Goal: Information Seeking & Learning: Learn about a topic

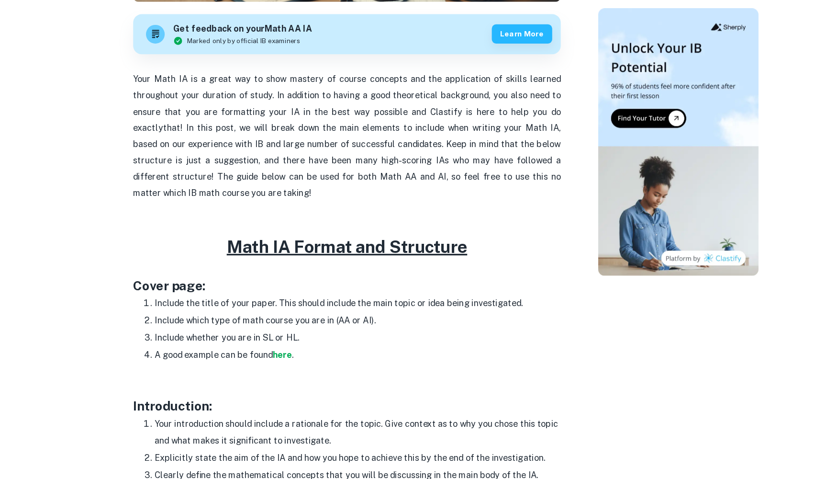
scroll to position [306, 0]
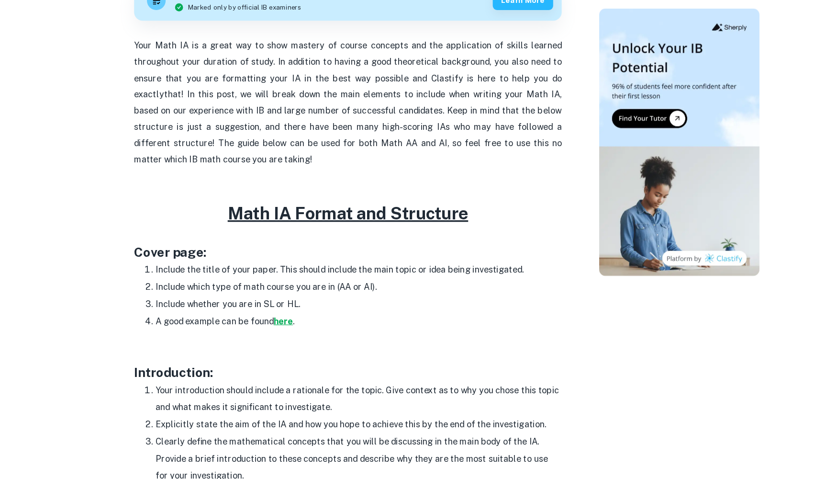
click at [269, 333] on strong "here" at bounding box center [277, 337] width 17 height 9
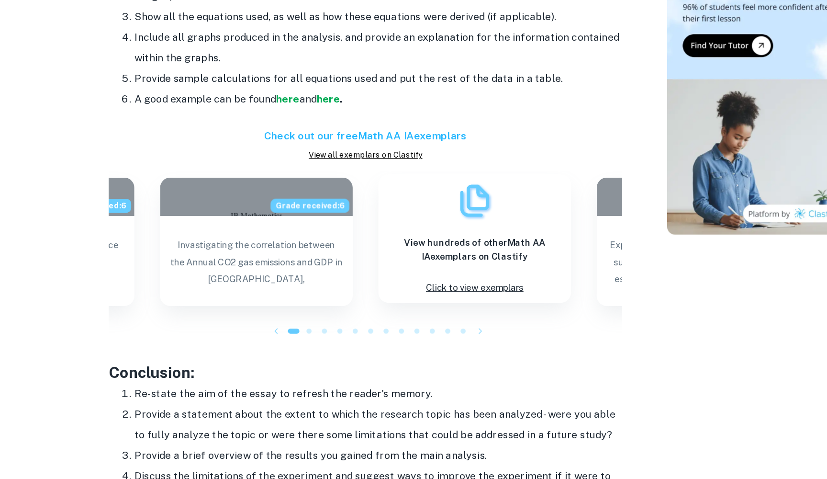
scroll to position [849, 0]
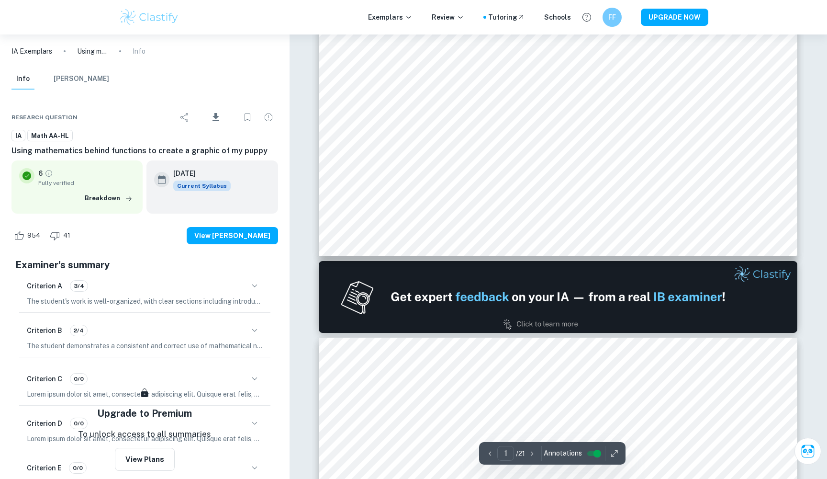
scroll to position [86, 0]
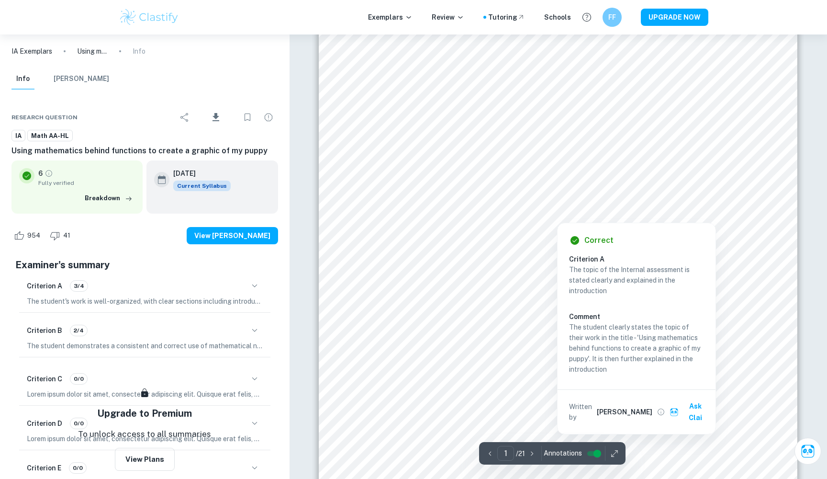
click at [425, 188] on div at bounding box center [557, 196] width 305 height 18
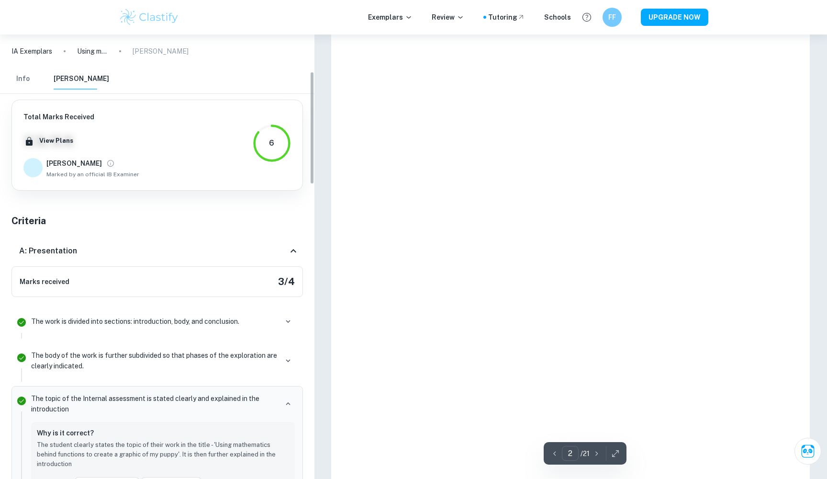
scroll to position [34, 0]
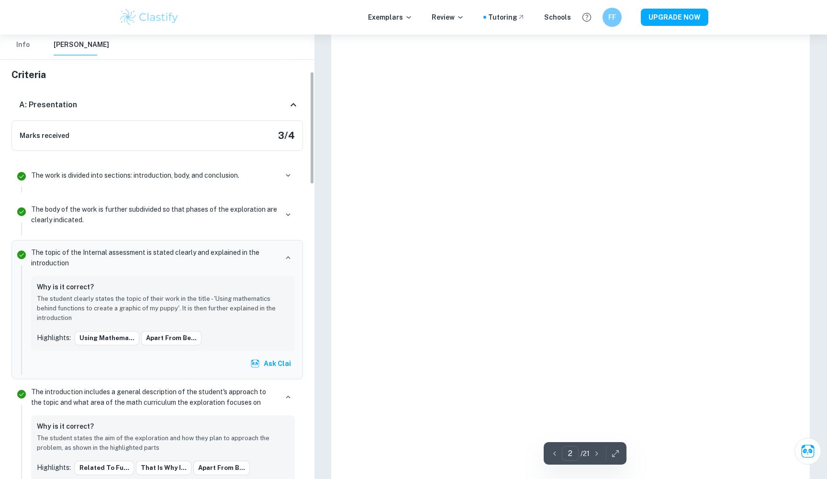
type input "1"
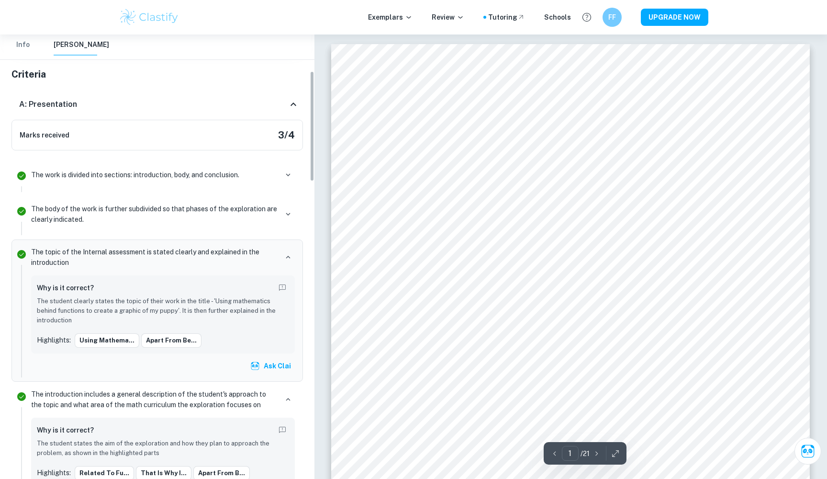
scroll to position [0, 0]
